Goal: Obtain resource: Download file/media

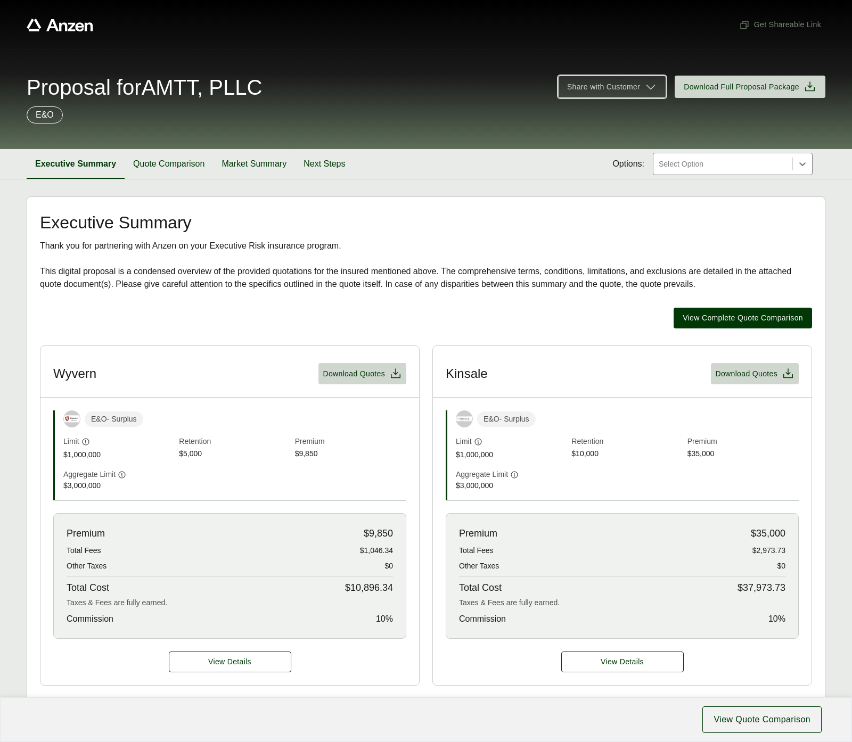
click at [639, 87] on span "Share with Customer" at bounding box center [603, 86] width 73 height 11
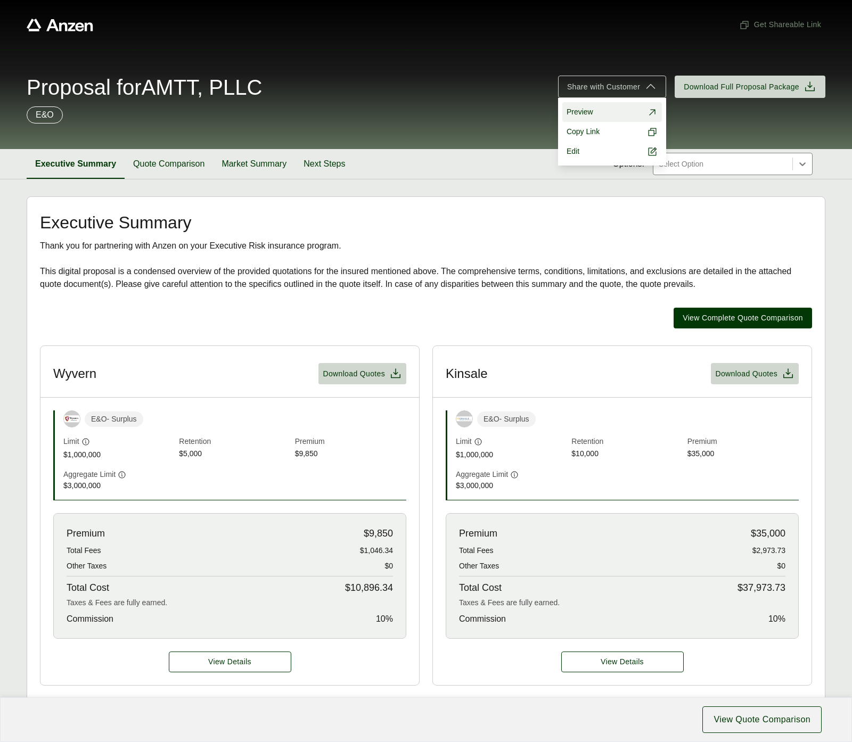
click at [589, 112] on span "Preview" at bounding box center [579, 111] width 27 height 11
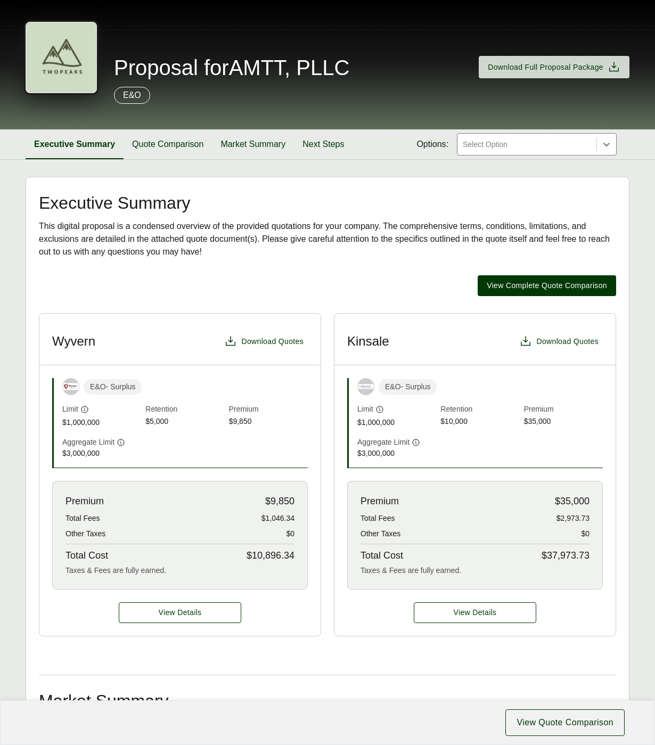
click at [17, 87] on div "Proposal for AMTT, PLLC Download Full Proposal Package E&O" at bounding box center [327, 80] width 655 height 100
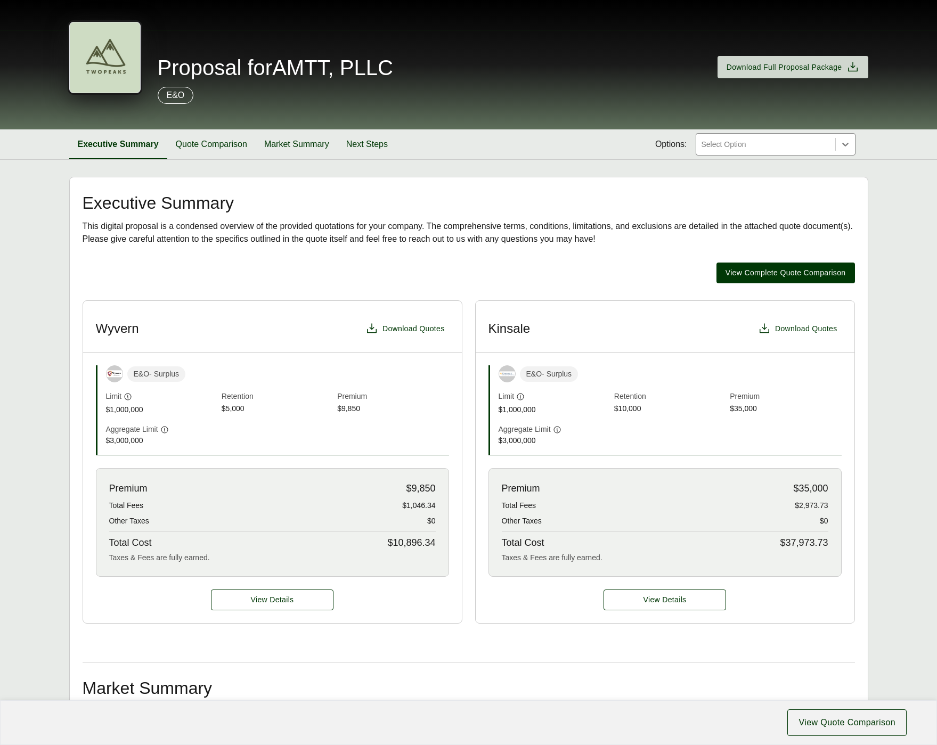
click at [82, 58] on div at bounding box center [104, 57] width 71 height 71
click at [765, 64] on span "Download Full Proposal Package" at bounding box center [784, 67] width 116 height 11
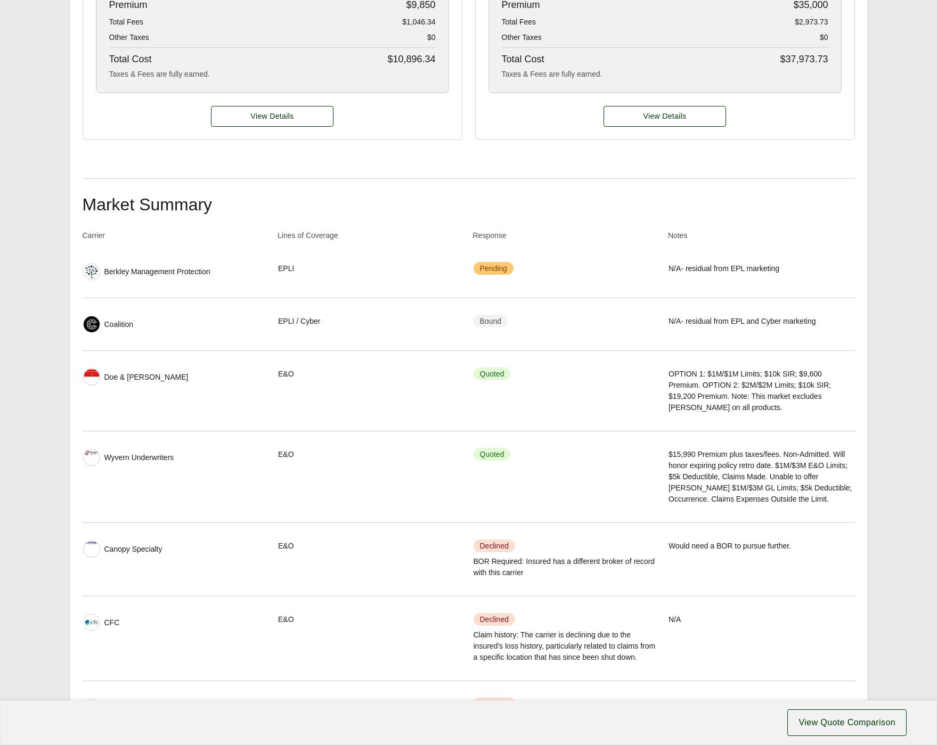
scroll to position [86, 0]
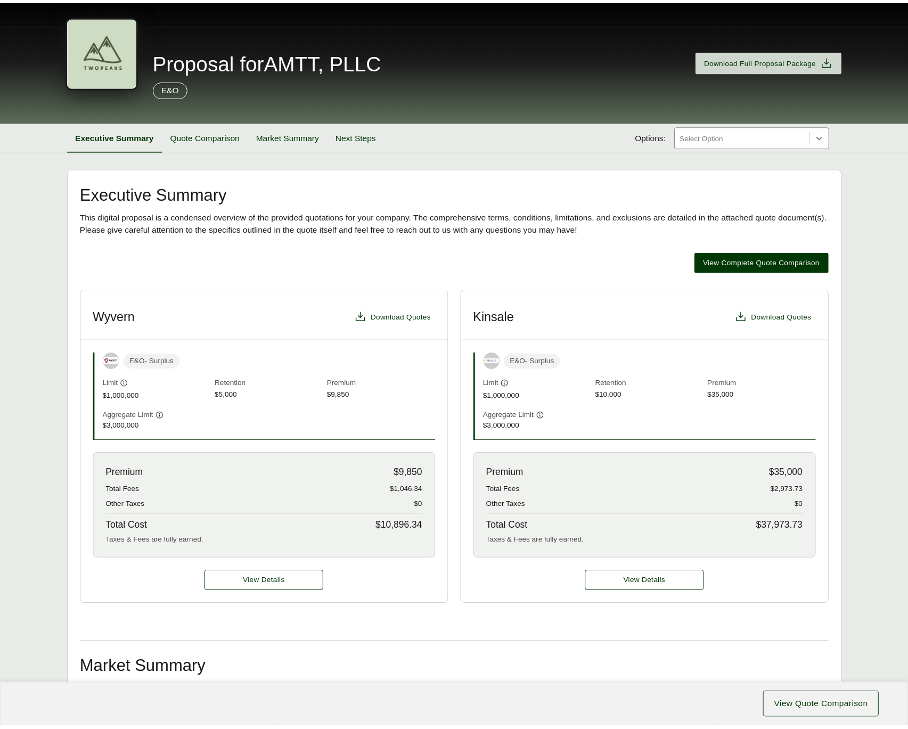
scroll to position [0, 0]
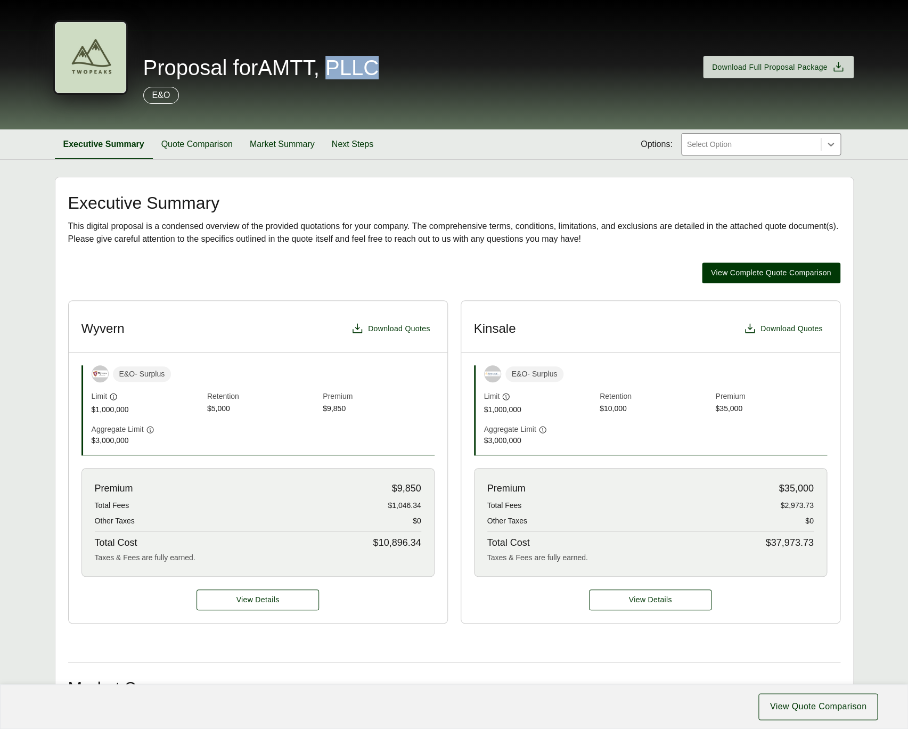
drag, startPoint x: 383, startPoint y: 69, endPoint x: 322, endPoint y: 76, distance: 61.1
click at [333, 70] on span "Proposal for AMTT, PLLC" at bounding box center [260, 67] width 235 height 21
copy span "PLLC"
click at [758, 71] on span "Download Full Proposal Package" at bounding box center [770, 67] width 116 height 11
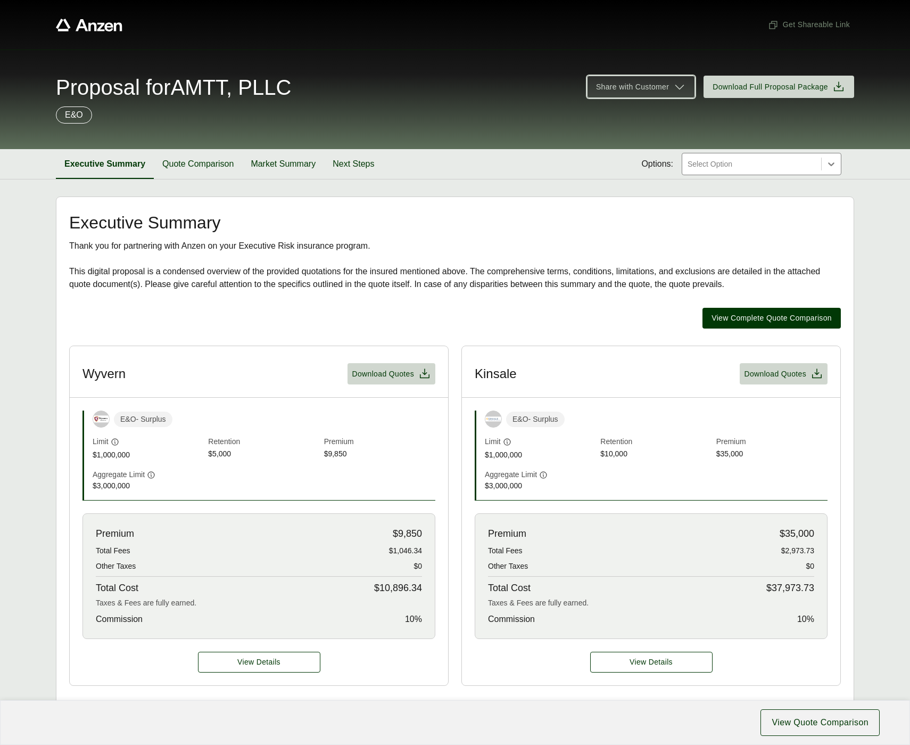
click at [662, 88] on span "Share with Customer" at bounding box center [632, 86] width 73 height 11
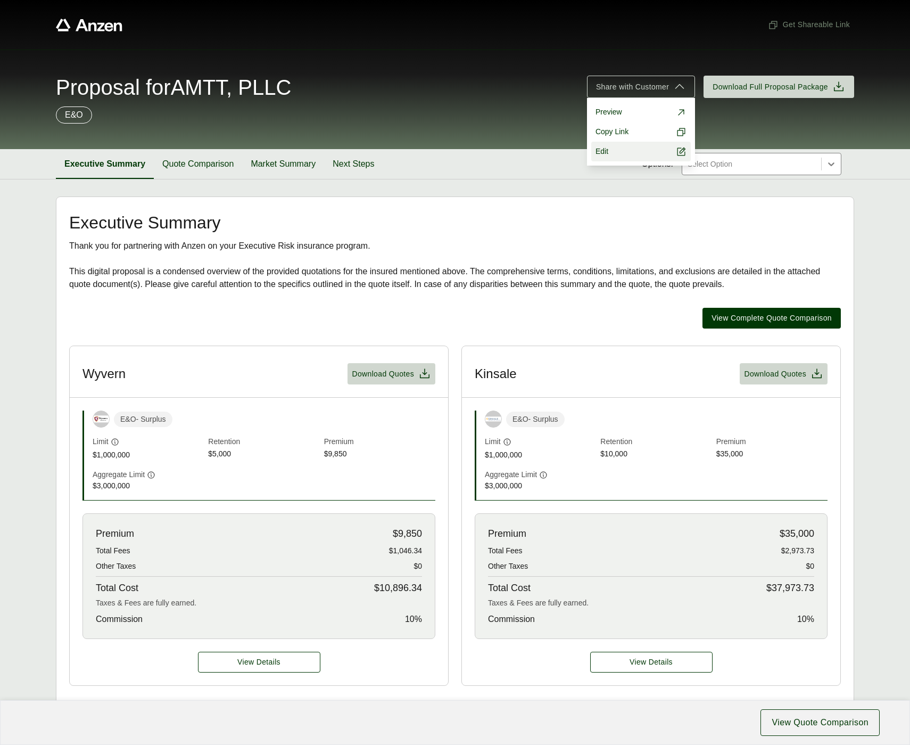
click at [625, 155] on link "Edit" at bounding box center [642, 152] width 100 height 20
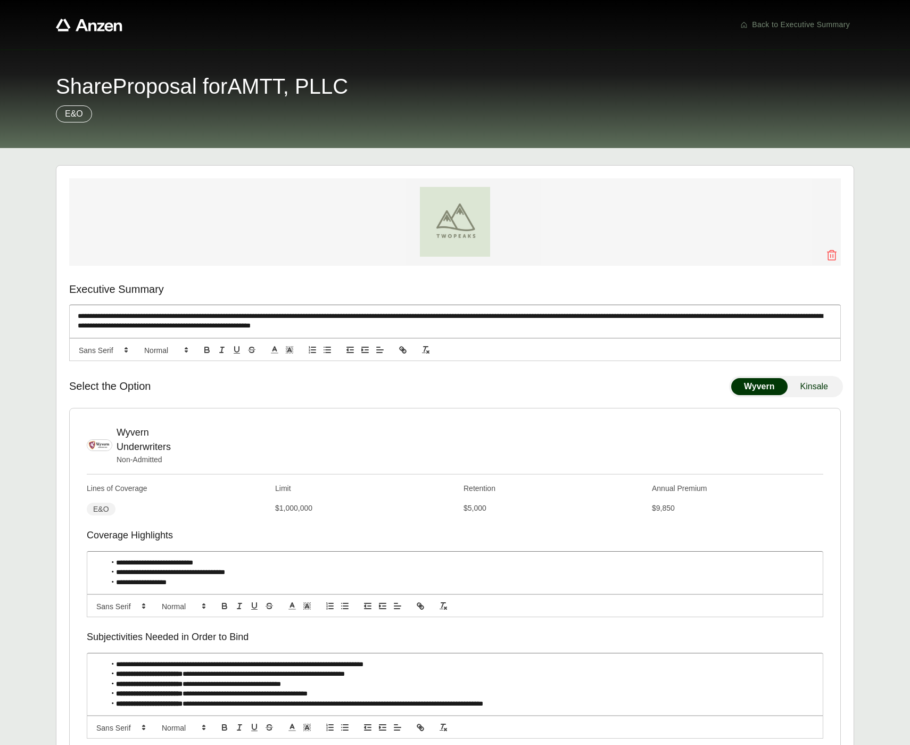
click at [726, 254] on icon at bounding box center [832, 255] width 10 height 11
click at [837, 257] on icon at bounding box center [832, 255] width 13 height 13
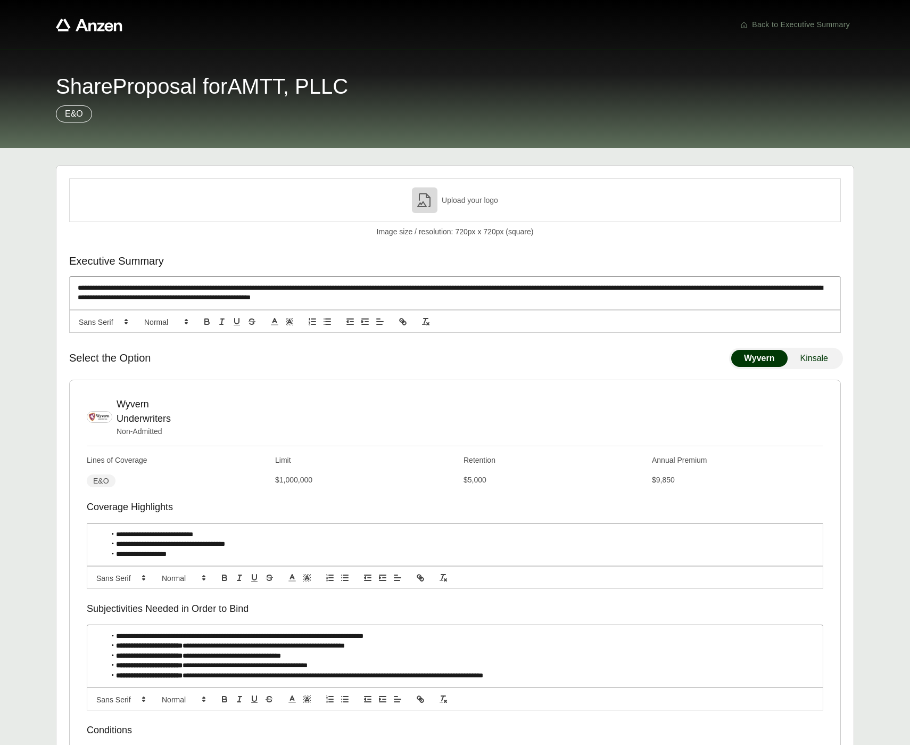
click at [461, 200] on p "Upload your logo" at bounding box center [470, 200] width 56 height 11
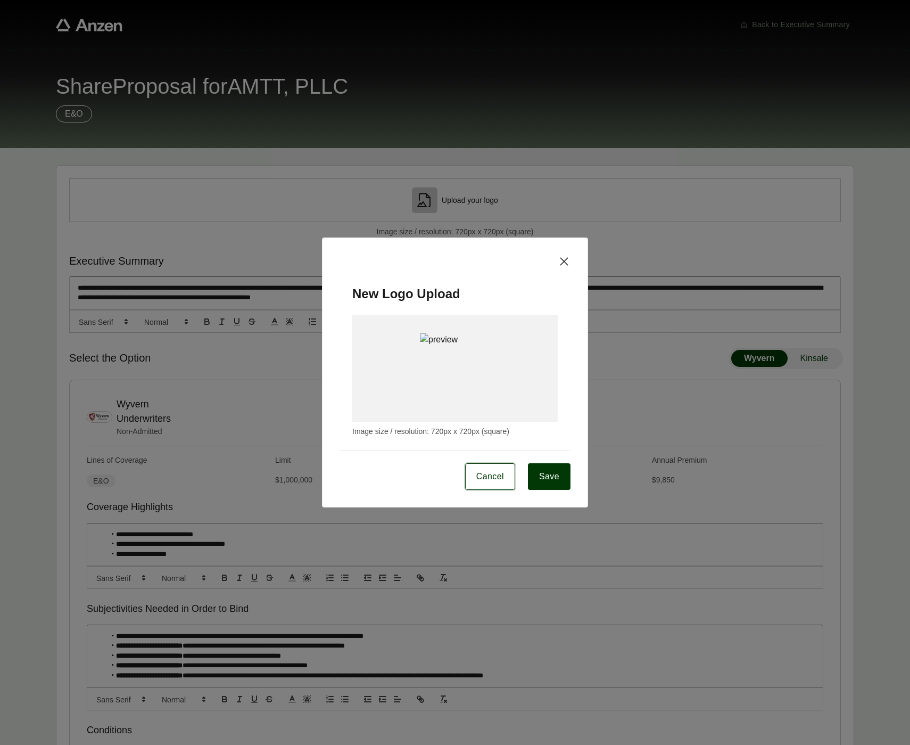
click at [484, 473] on span "Cancel" at bounding box center [491, 476] width 28 height 13
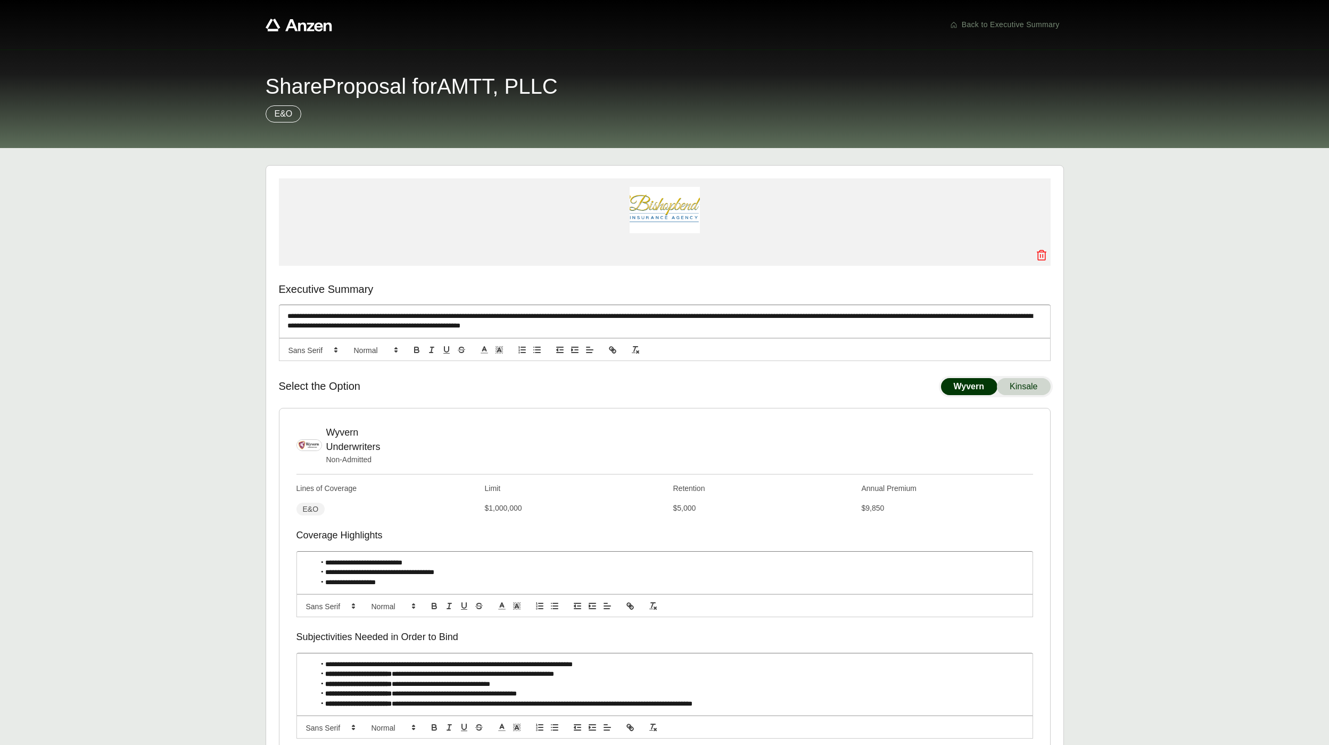
click at [910, 383] on button "Kinsale" at bounding box center [1023, 386] width 53 height 17
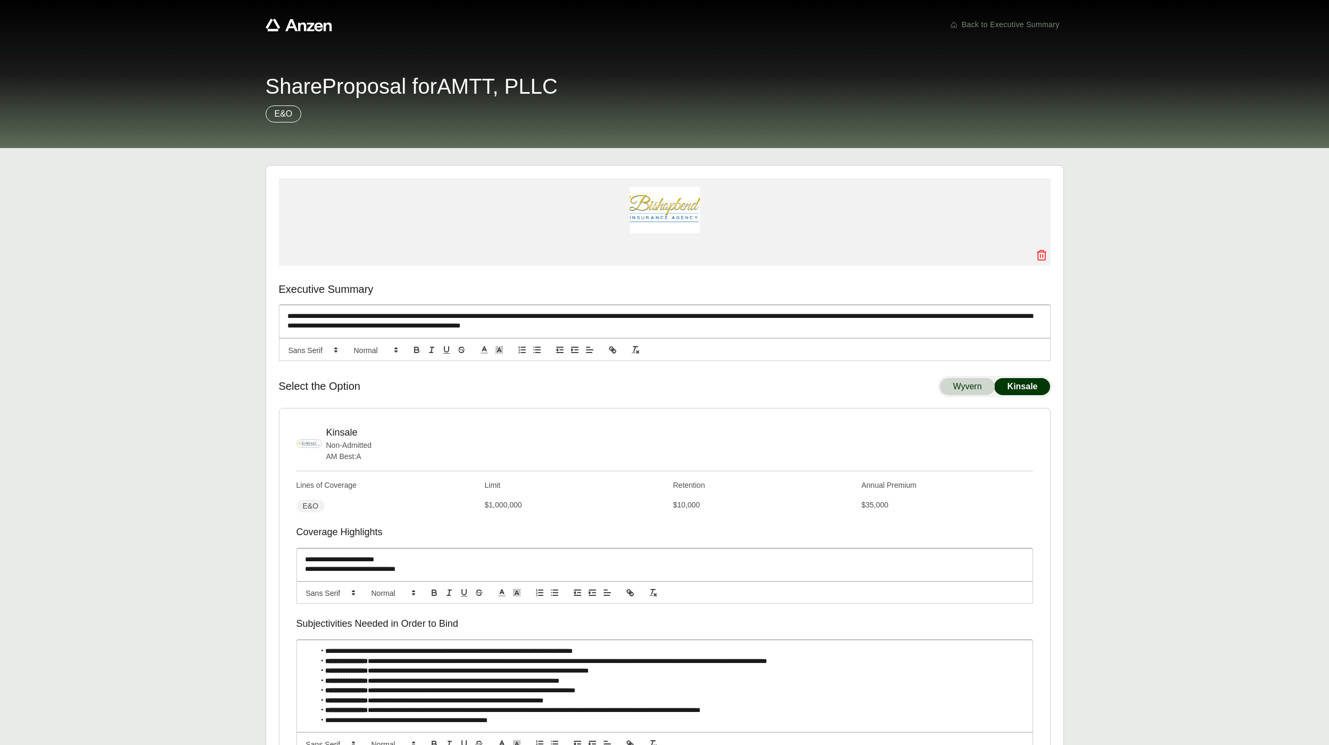
click at [910, 385] on button "Wyvern" at bounding box center [967, 386] width 54 height 17
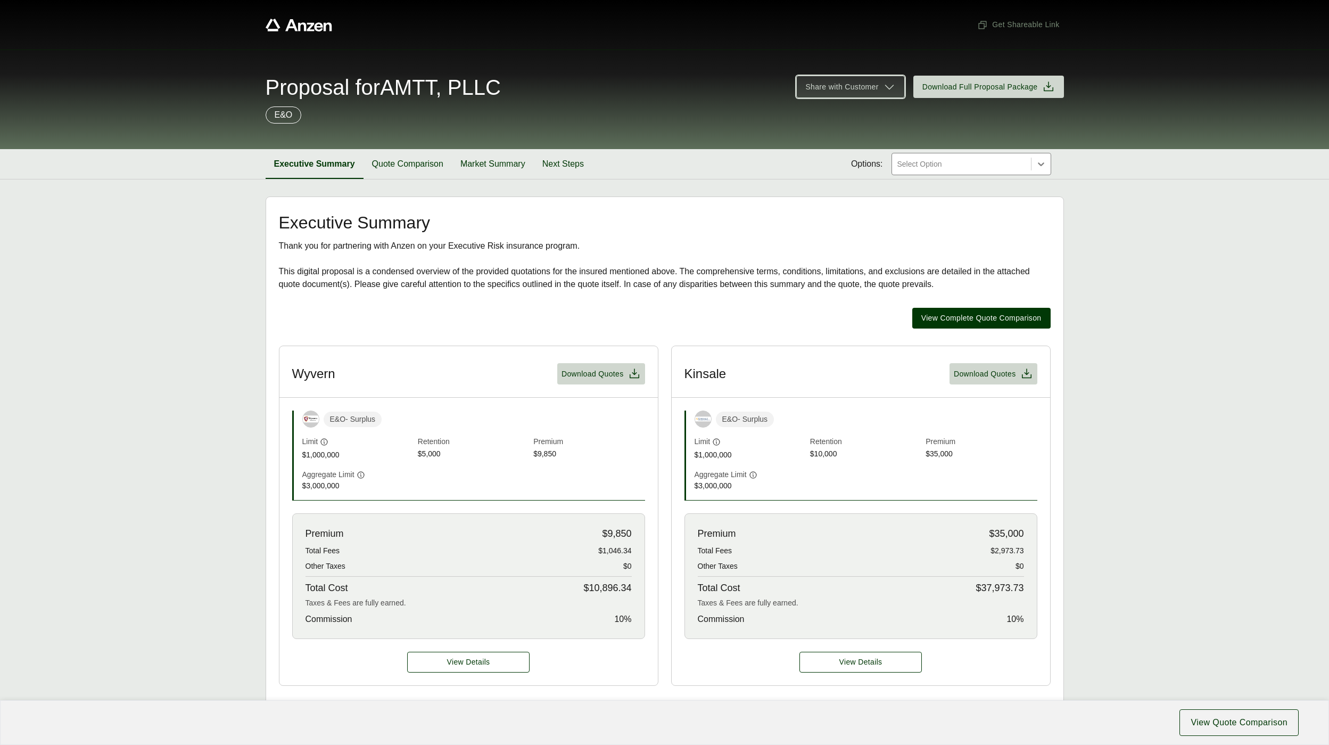
click at [842, 91] on span "Share with Customer" at bounding box center [842, 86] width 73 height 11
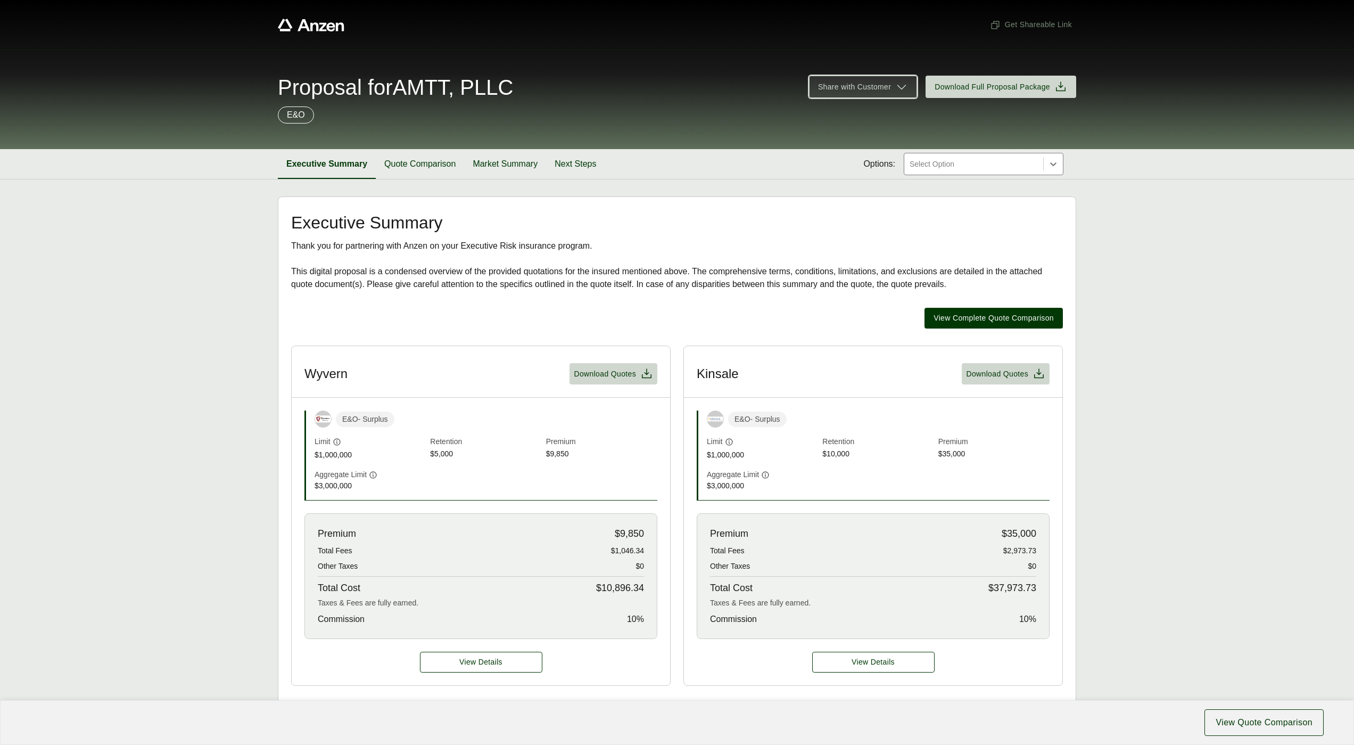
click at [906, 83] on icon at bounding box center [902, 86] width 13 height 13
click at [671, 119] on div "E&O" at bounding box center [677, 114] width 799 height 17
click at [769, 112] on div "E&O" at bounding box center [677, 114] width 799 height 17
click at [885, 87] on span "Share with Customer" at bounding box center [854, 86] width 73 height 11
click at [831, 150] on link "Edit" at bounding box center [864, 152] width 100 height 20
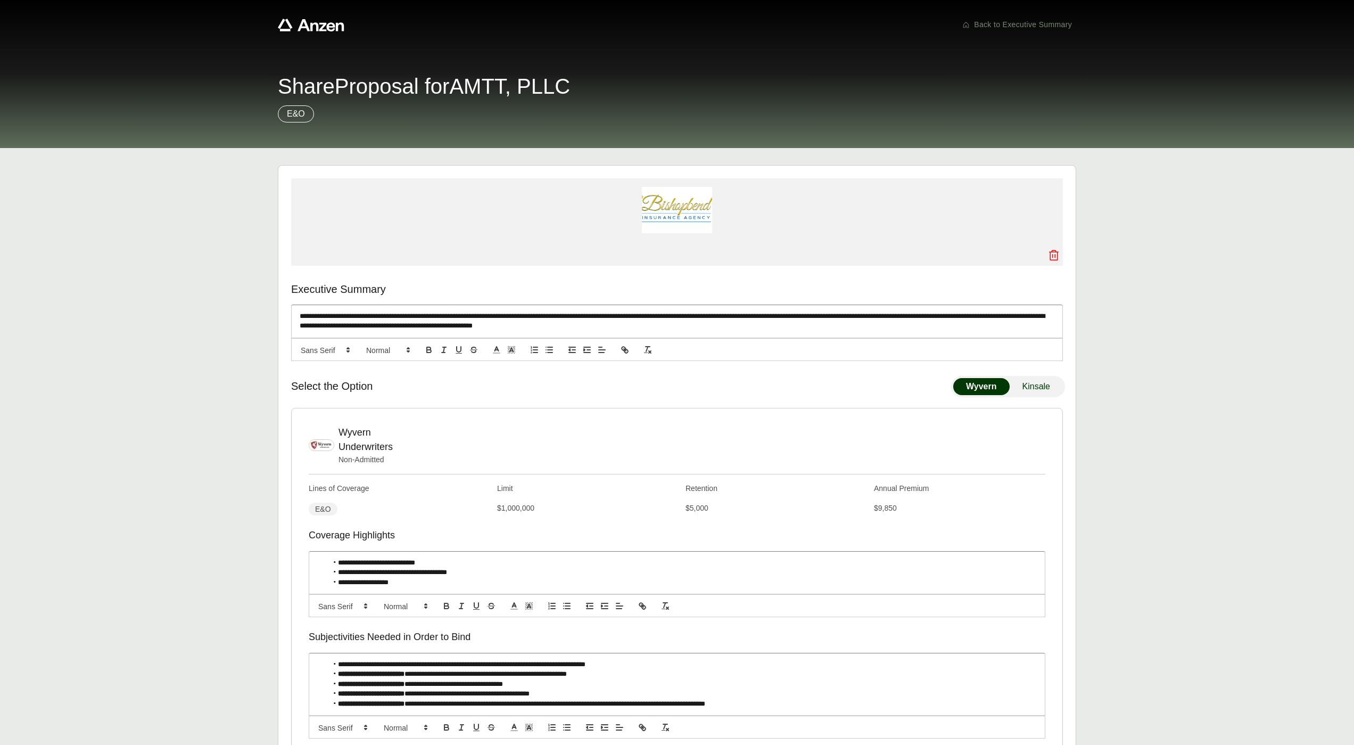
click at [204, 188] on main "**********" at bounding box center [677, 581] width 1354 height 867
click at [1281, 188] on main "**********" at bounding box center [677, 581] width 1354 height 867
click at [1054, 257] on icon at bounding box center [1054, 255] width 13 height 13
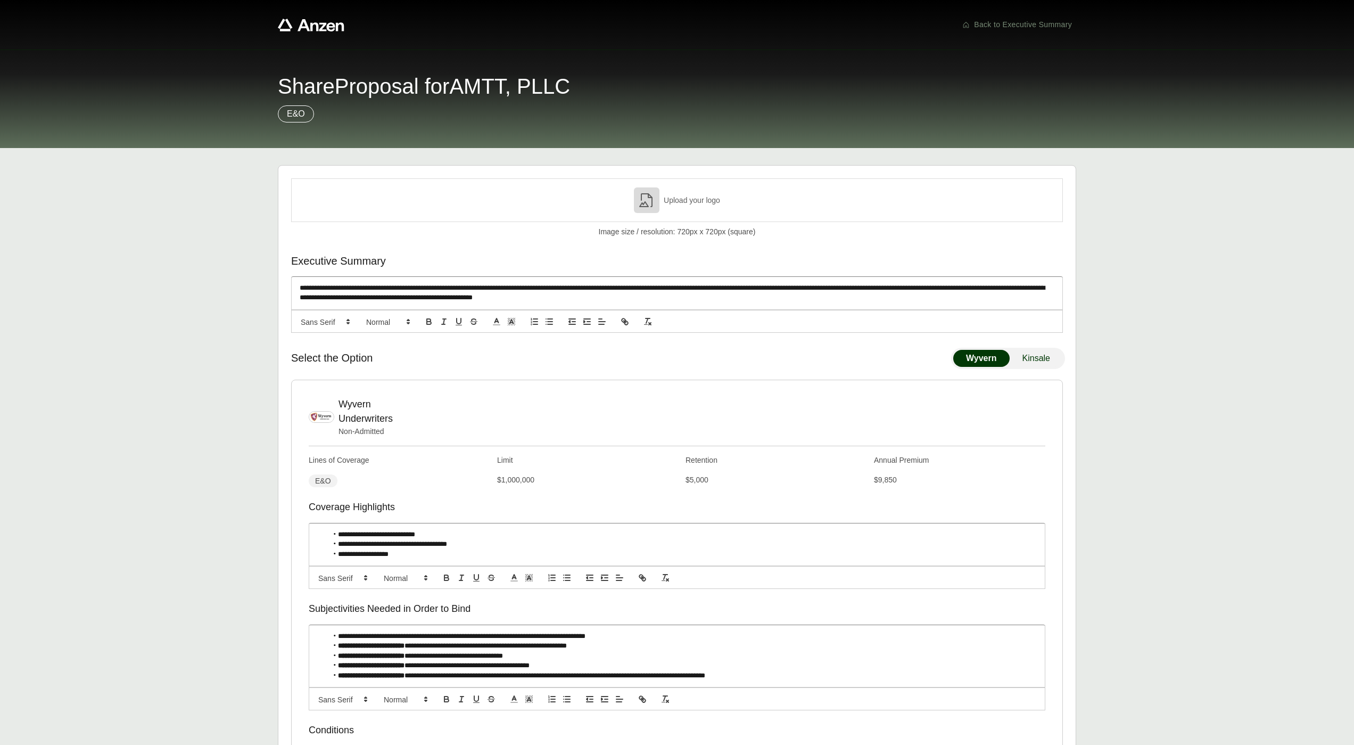
click at [665, 202] on p "Upload your logo" at bounding box center [692, 200] width 56 height 11
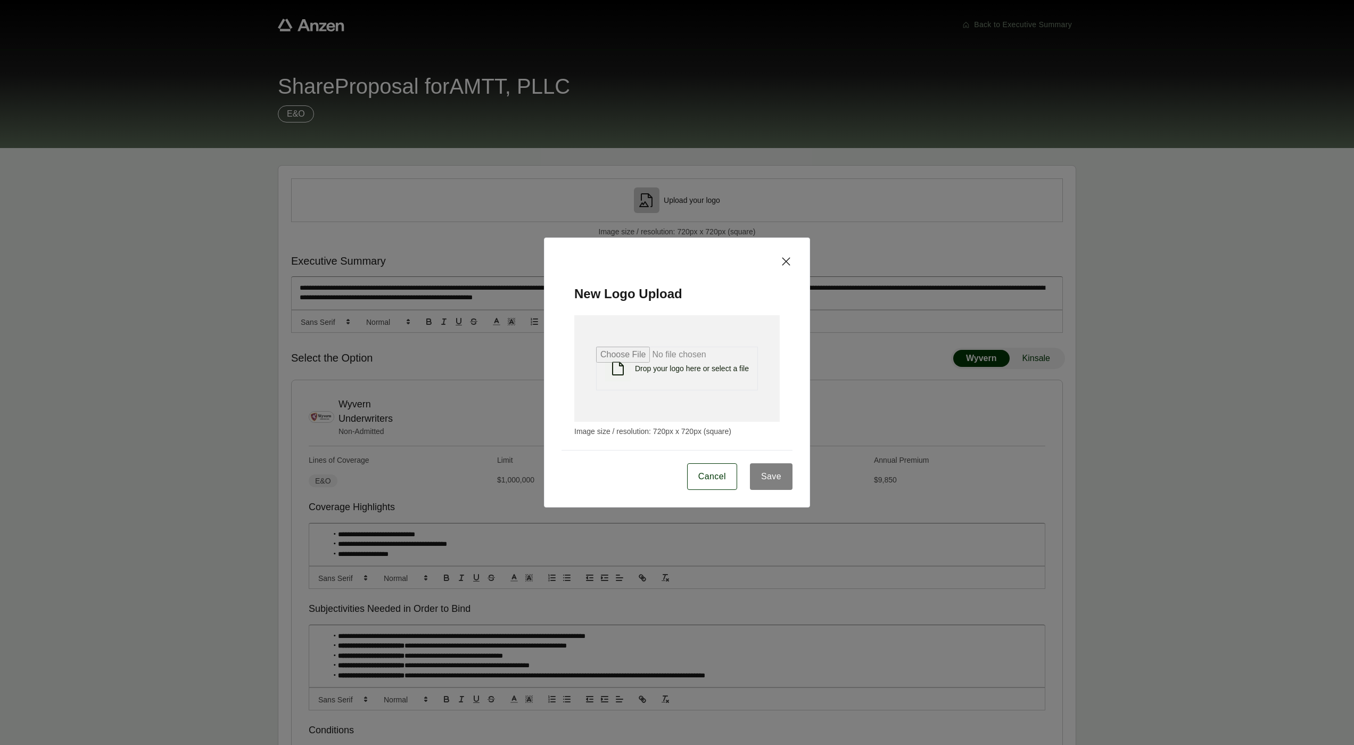
drag, startPoint x: 784, startPoint y: 261, endPoint x: 574, endPoint y: 118, distance: 254.0
click at [784, 261] on icon at bounding box center [786, 261] width 13 height 13
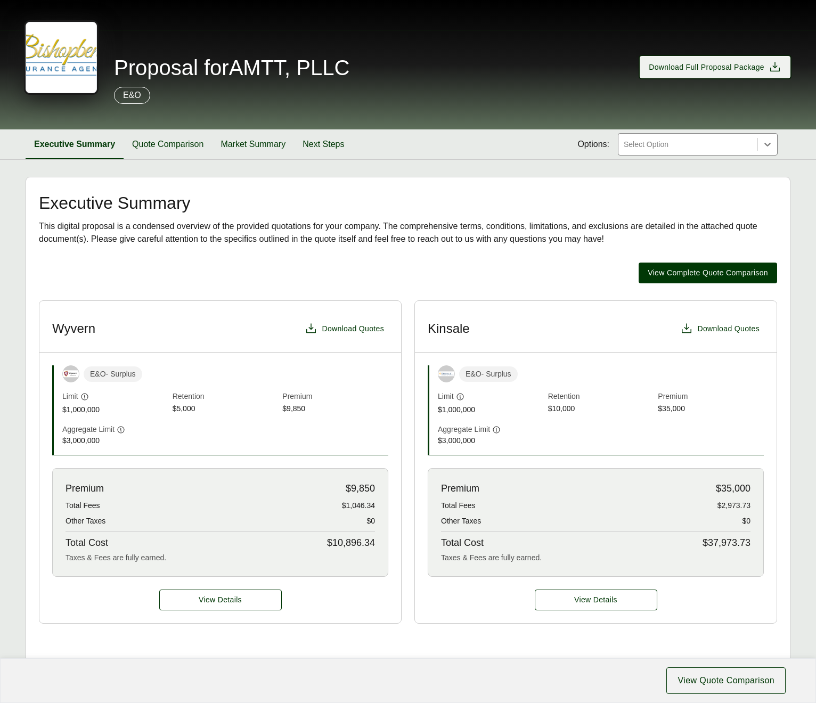
click at [669, 74] on button "Download Full Proposal Package" at bounding box center [714, 67] width 151 height 22
click at [159, 143] on button "Quote Comparison" at bounding box center [168, 144] width 88 height 30
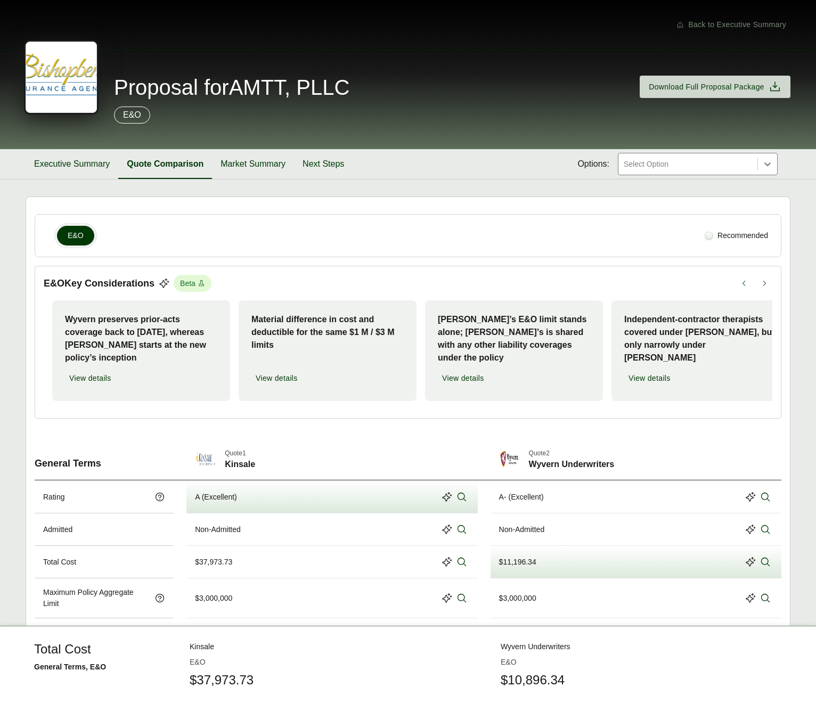
click at [302, 130] on div "Proposal for AMTT, PLLC Download Full Proposal Package E&O" at bounding box center [408, 100] width 816 height 100
click at [94, 158] on button "Executive Summary" at bounding box center [72, 164] width 93 height 30
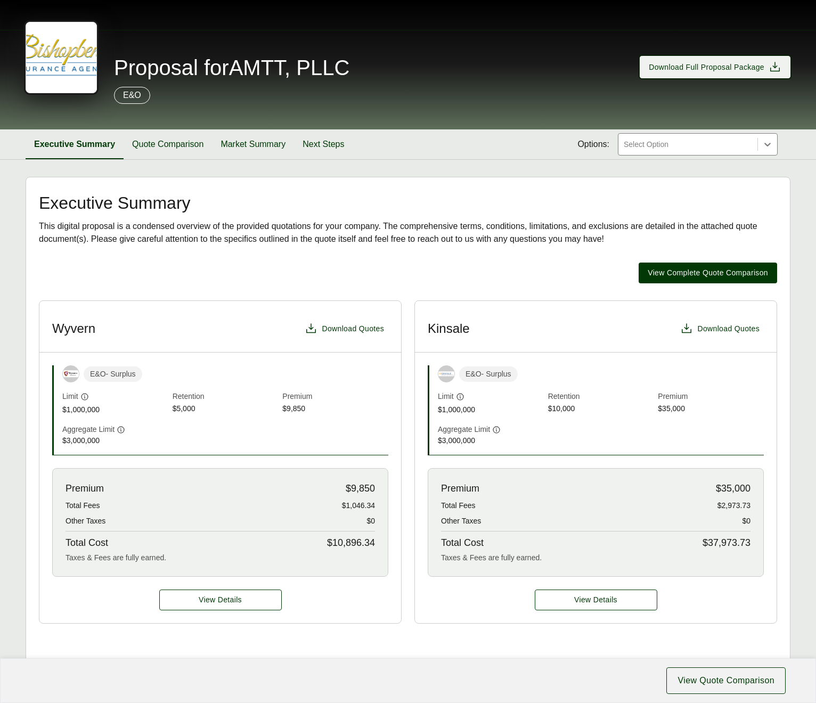
click at [707, 72] on span "Download Full Proposal Package" at bounding box center [706, 67] width 116 height 11
drag, startPoint x: 602, startPoint y: 79, endPoint x: 685, endPoint y: 73, distance: 83.2
click at [603, 79] on div "Proposal for AMTT, PLLC Download Full Proposal Package" at bounding box center [408, 71] width 765 height 31
click at [685, 73] on button "Download Full Proposal Package" at bounding box center [714, 67] width 151 height 22
